Goal: Task Accomplishment & Management: Use online tool/utility

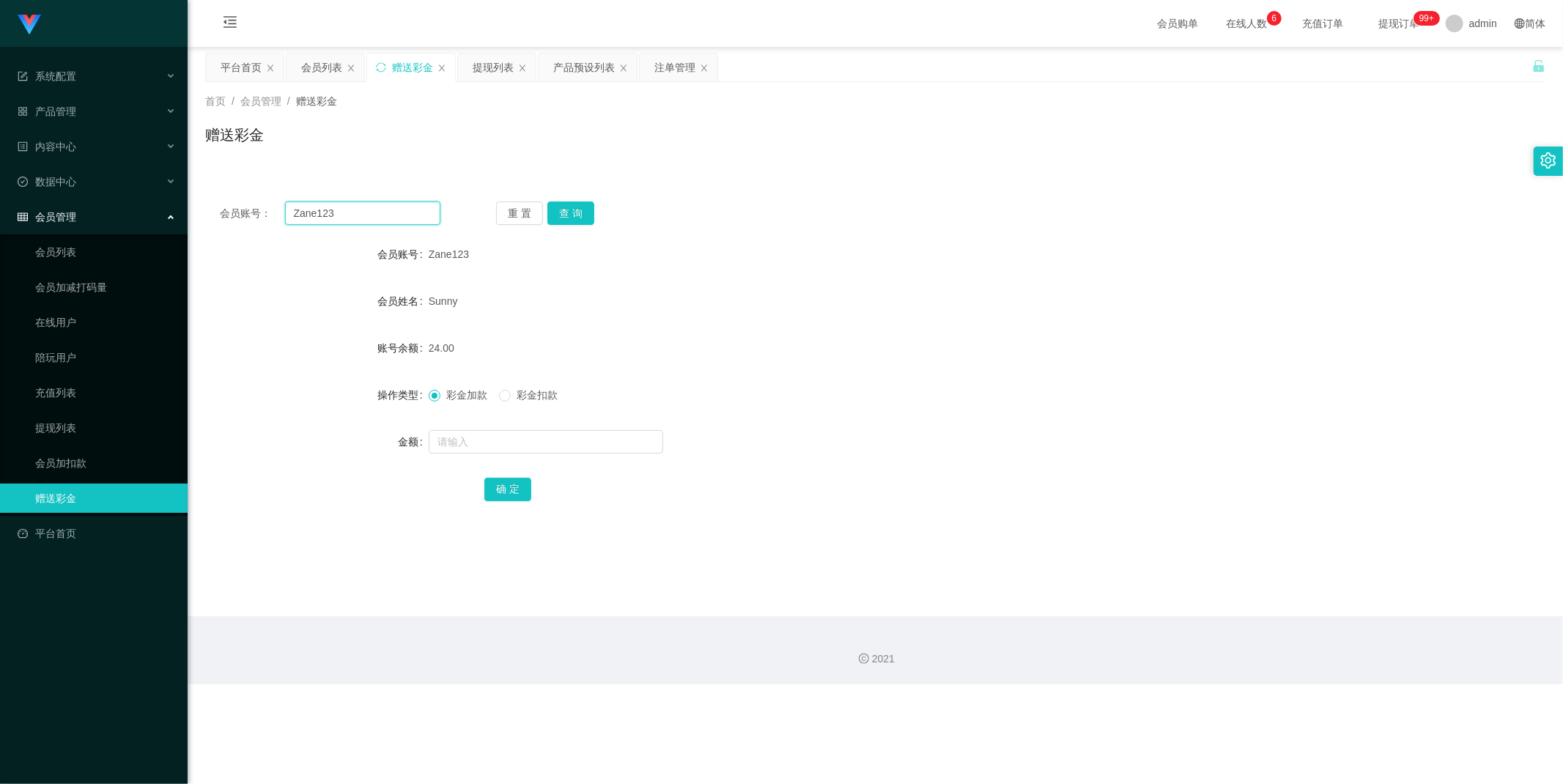
click at [371, 211] on input "Zane123" at bounding box center [363, 212] width 156 height 23
paste input "jgyangtianyi"
type input "jgyangtianyi"
click at [578, 211] on button "查 询" at bounding box center [571, 212] width 47 height 23
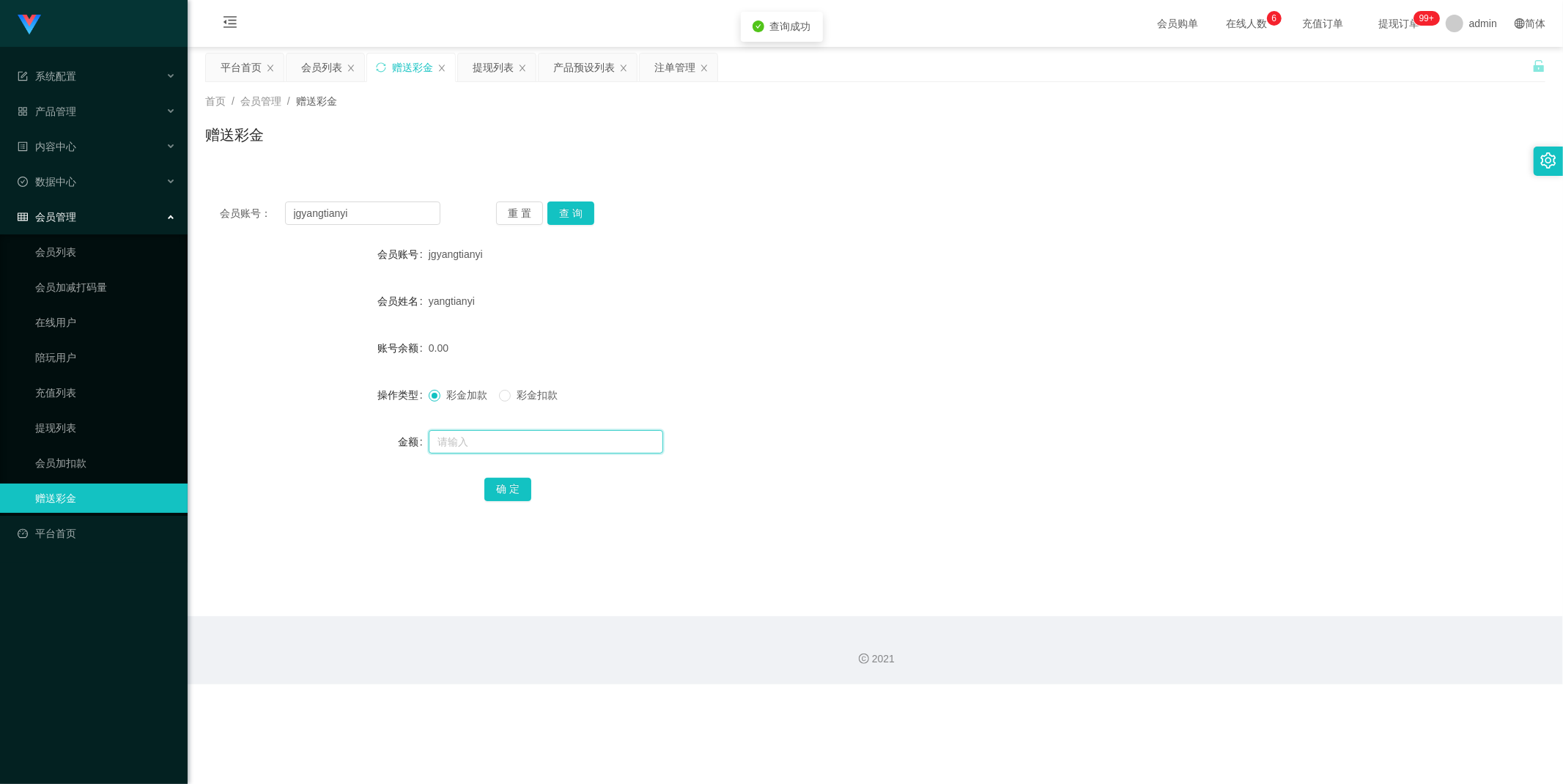
click at [466, 445] on input "text" at bounding box center [546, 442] width 234 height 23
type input "1000"
click at [511, 496] on button "确 定" at bounding box center [507, 489] width 47 height 23
click at [324, 64] on div "会员列表" at bounding box center [321, 67] width 41 height 28
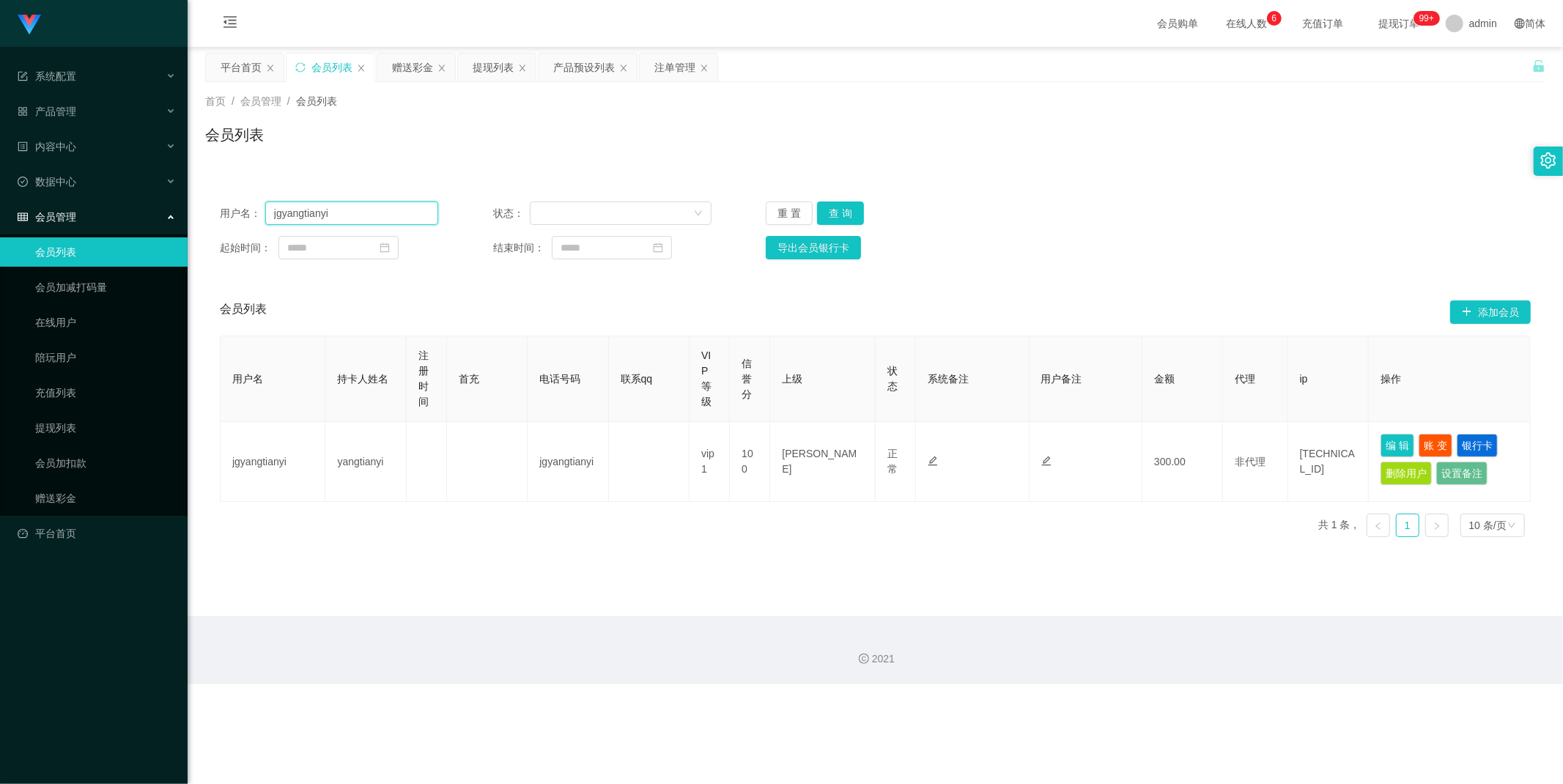
click at [357, 209] on input "jgyangtianyi" at bounding box center [352, 212] width 173 height 23
click at [851, 215] on button "查 询" at bounding box center [840, 212] width 47 height 23
